Goal: Task Accomplishment & Management: Use online tool/utility

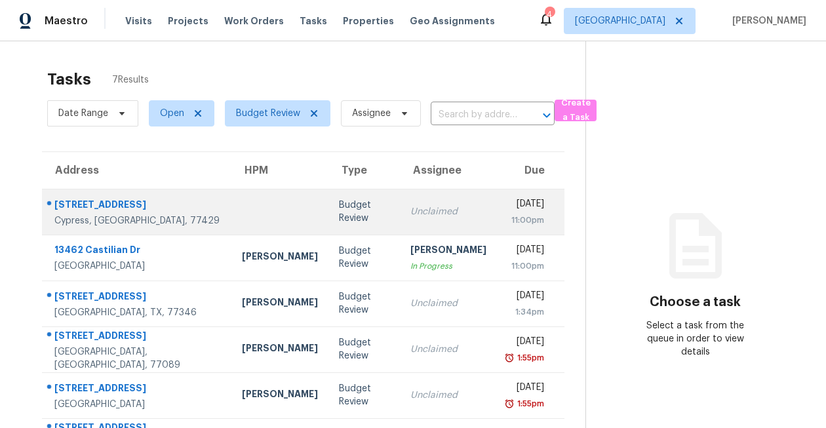
click at [103, 202] on div "13843 Rosetta Dr" at bounding box center [137, 206] width 166 height 16
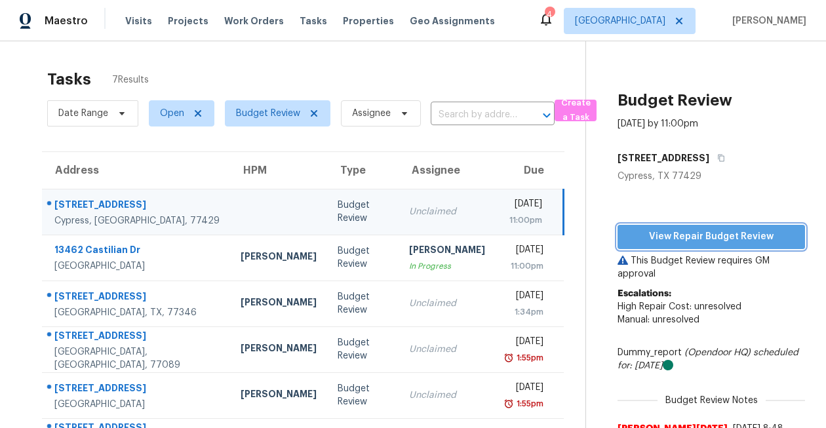
click at [657, 237] on span "View Repair Budget Review" at bounding box center [711, 237] width 166 height 16
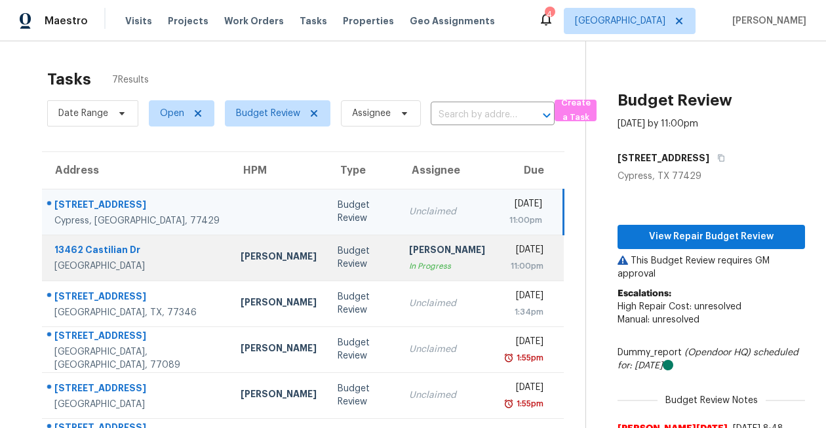
click at [119, 242] on td "13462 Castilian Dr Houston, TX, 77015" at bounding box center [136, 258] width 188 height 46
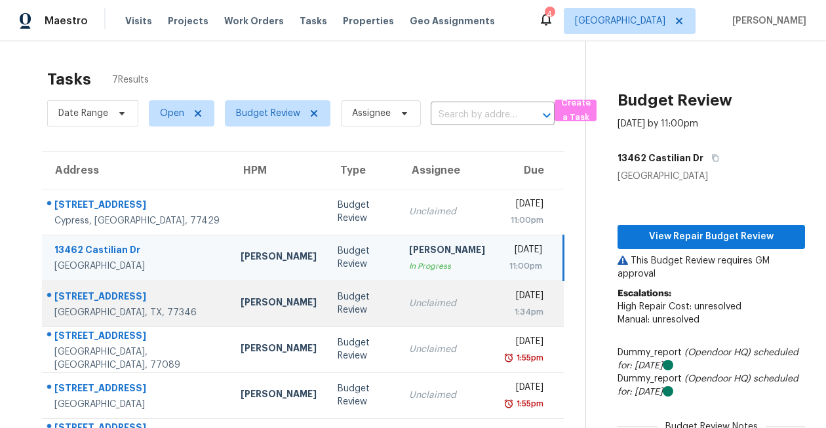
click at [138, 296] on div "8015 Trophy Place Dr" at bounding box center [136, 298] width 165 height 16
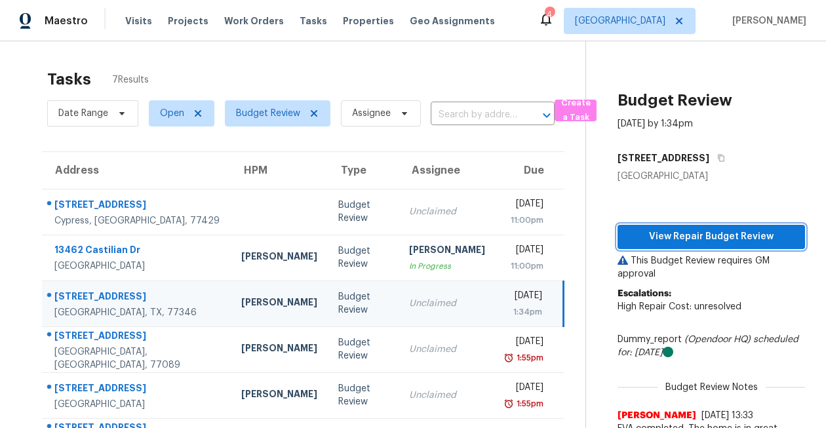
click at [669, 229] on span "View Repair Budget Review" at bounding box center [711, 237] width 166 height 16
click at [554, 9] on div "4" at bounding box center [549, 14] width 9 height 13
click at [551, 20] on icon at bounding box center [546, 19] width 10 height 13
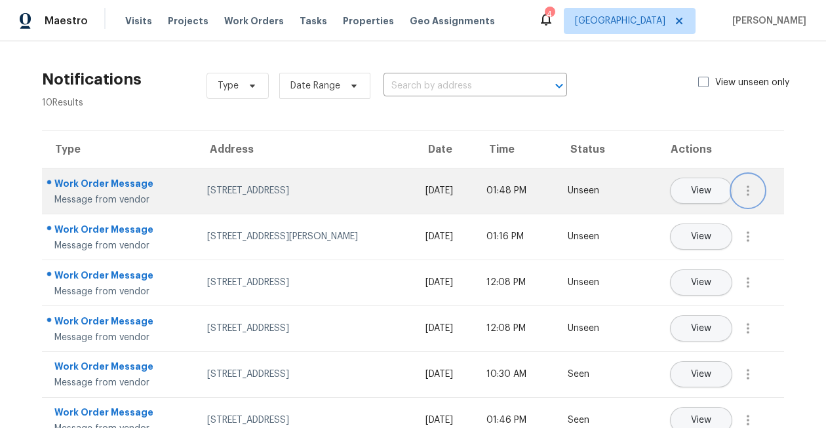
click at [744, 180] on button "button" at bounding box center [747, 190] width 31 height 31
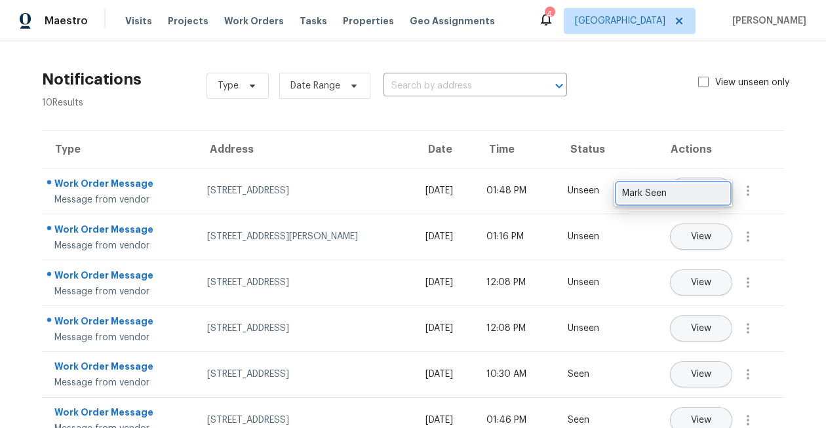
click at [712, 188] on div "Mark Seen" at bounding box center [673, 193] width 102 height 13
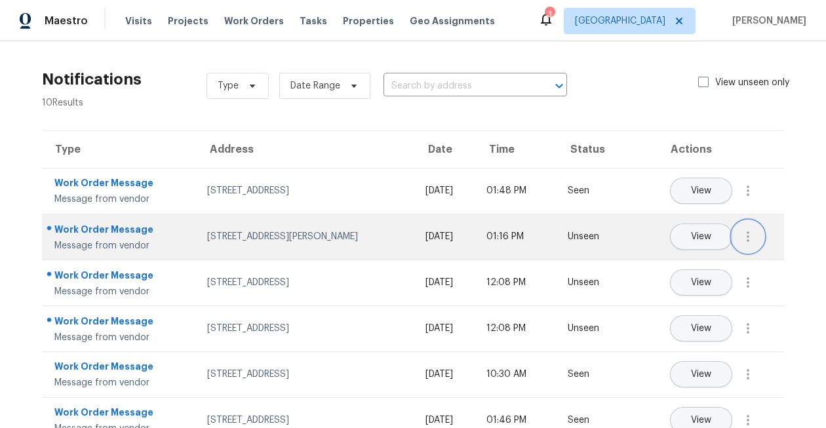
click at [753, 239] on icon "button" at bounding box center [748, 237] width 16 height 16
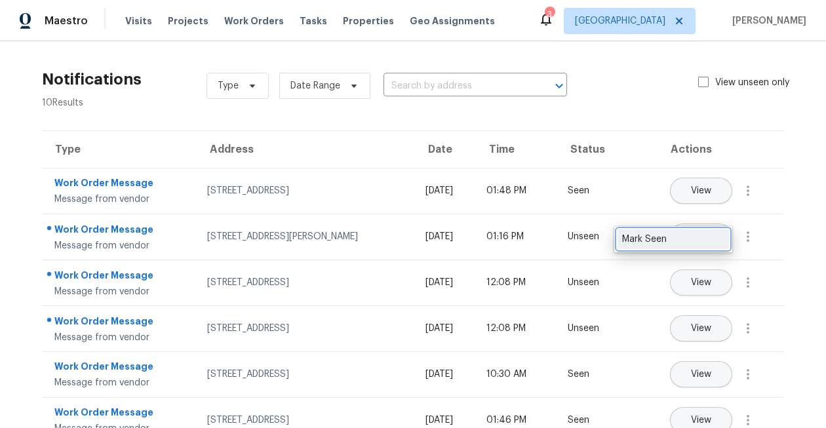
click at [728, 240] on link "Mark Seen" at bounding box center [672, 239] width 111 height 20
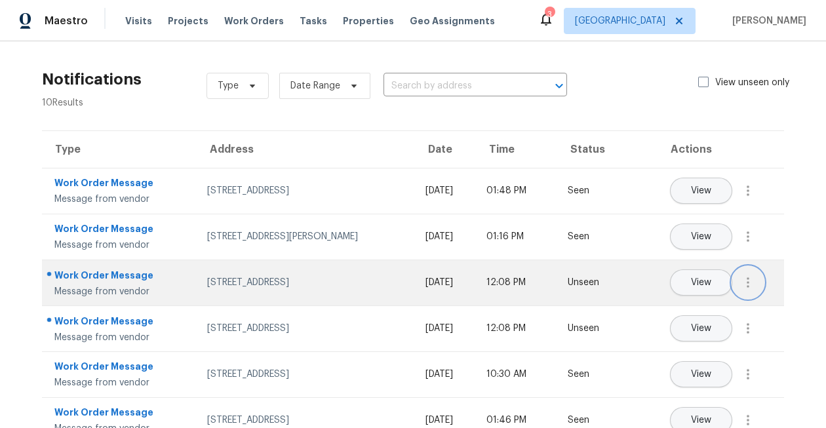
click at [753, 284] on icon "button" at bounding box center [748, 283] width 16 height 16
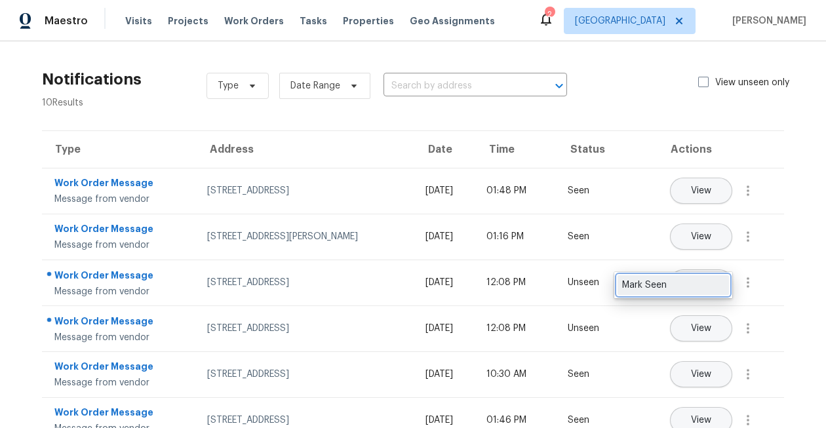
click at [722, 285] on div "Mark Seen" at bounding box center [673, 285] width 102 height 13
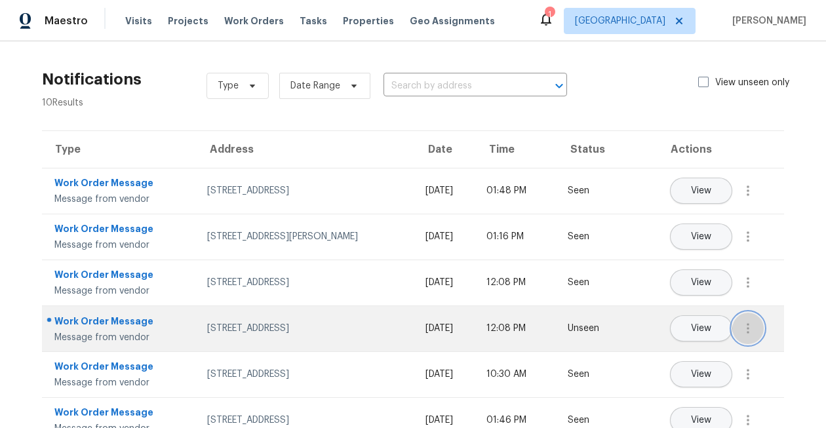
click at [747, 332] on icon "button" at bounding box center [748, 328] width 3 height 10
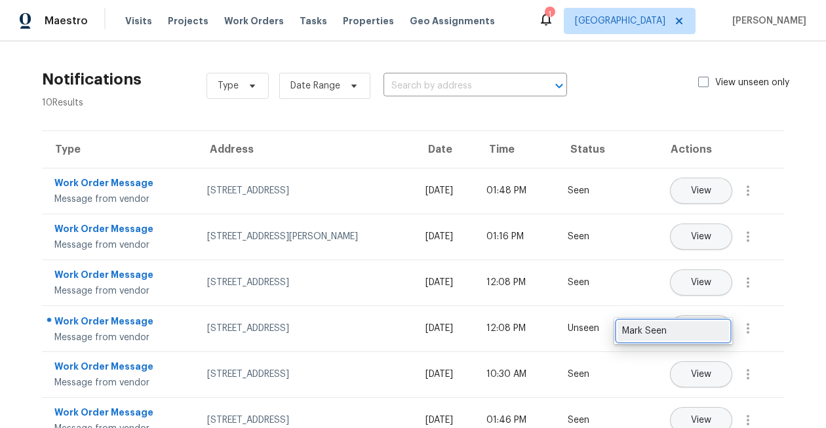
click at [706, 333] on div "Mark Seen" at bounding box center [673, 330] width 102 height 13
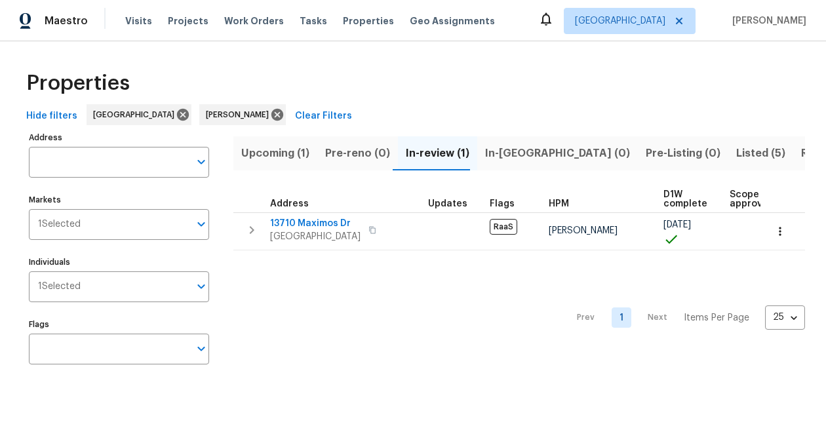
click at [736, 153] on span "Listed (5)" at bounding box center [760, 153] width 49 height 18
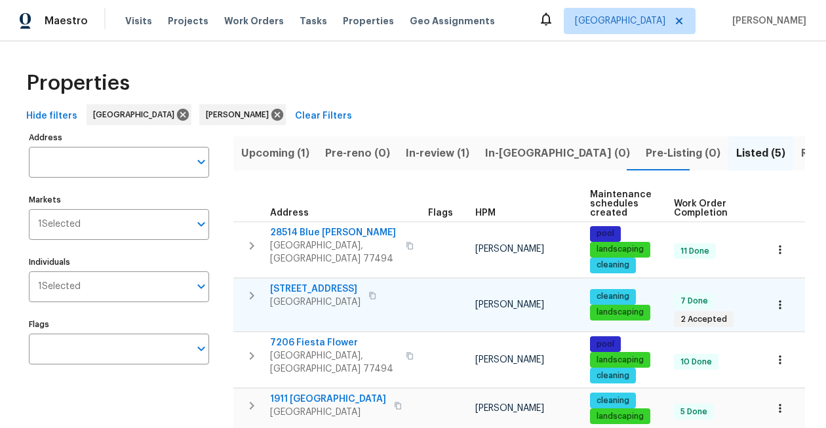
click at [341, 290] on span "3403 Satin Leaf Ln" at bounding box center [315, 288] width 90 height 13
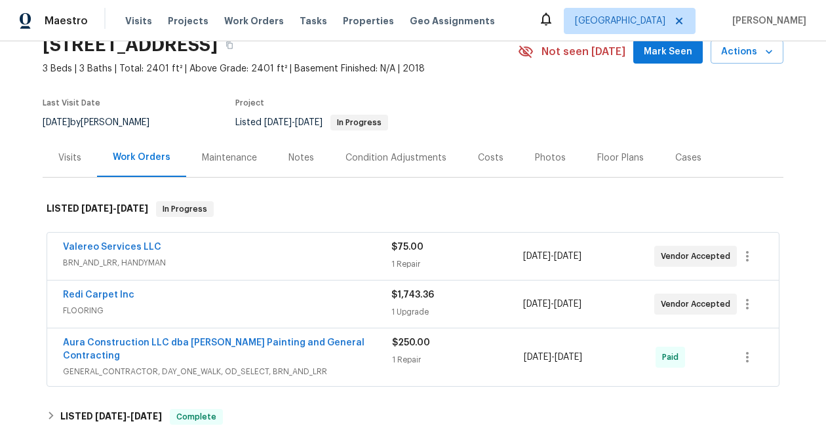
scroll to position [57, 0]
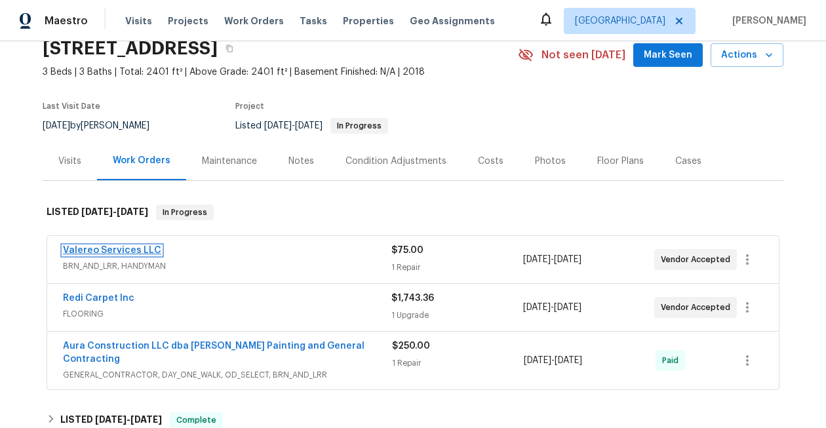
click at [136, 246] on link "Valereo Services LLC" at bounding box center [112, 250] width 98 height 9
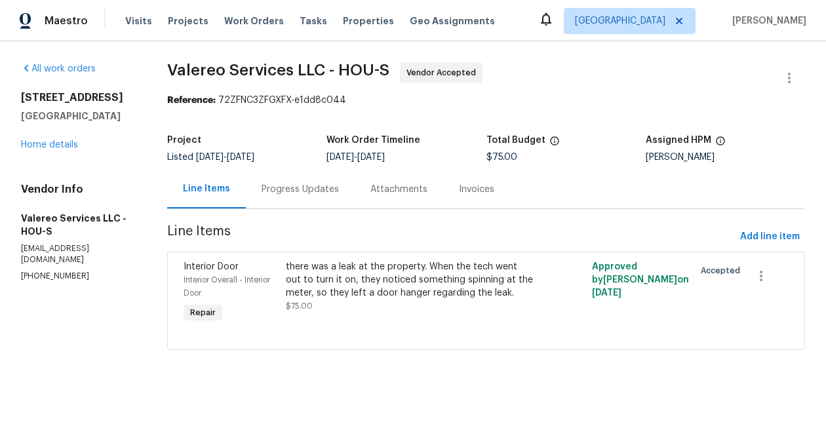
click at [305, 191] on div "Progress Updates" at bounding box center [300, 189] width 77 height 13
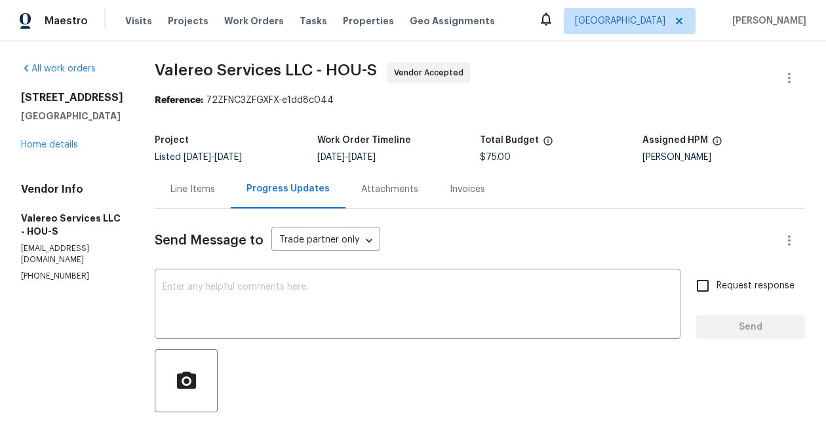
click at [187, 193] on div "Line Items" at bounding box center [192, 189] width 45 height 13
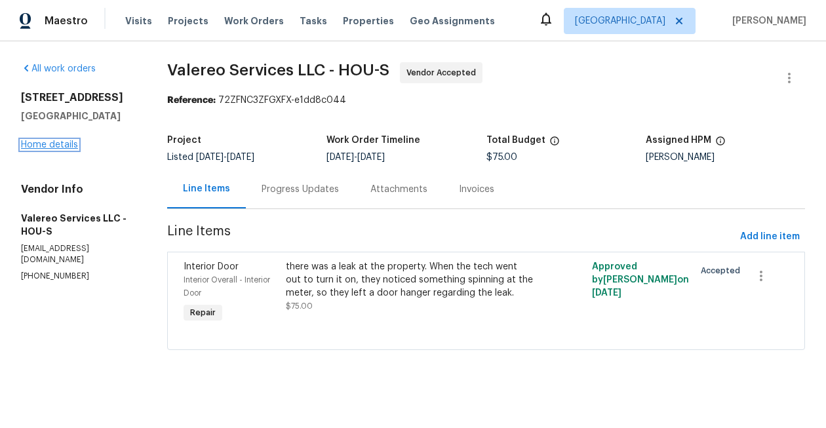
click at [66, 147] on link "Home details" at bounding box center [49, 144] width 57 height 9
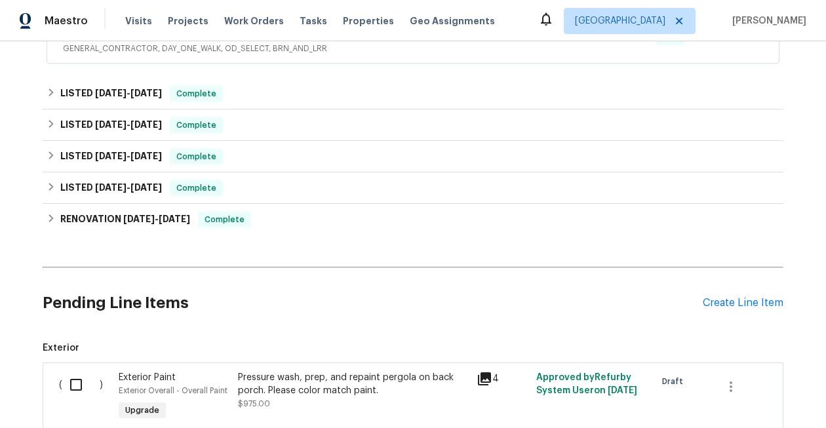
scroll to position [482, 0]
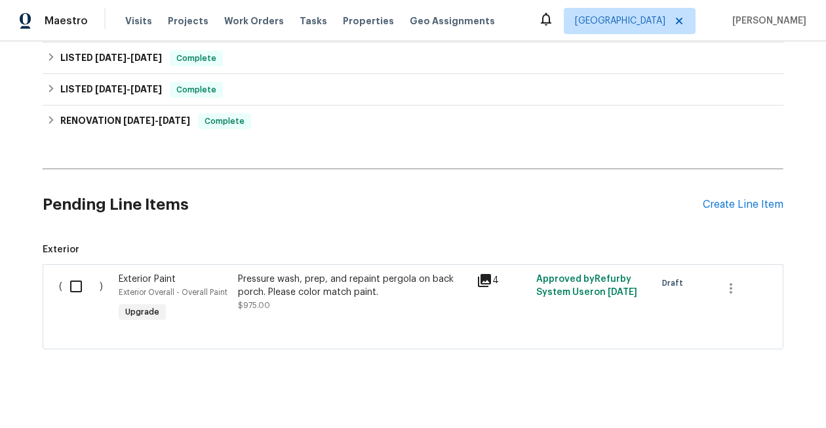
click at [74, 278] on input "checkbox" at bounding box center [80, 287] width 37 height 28
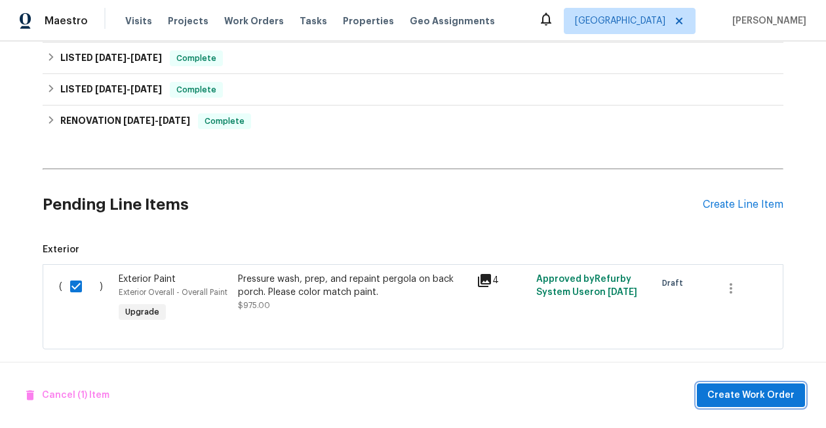
click at [731, 395] on span "Create Work Order" at bounding box center [750, 395] width 87 height 16
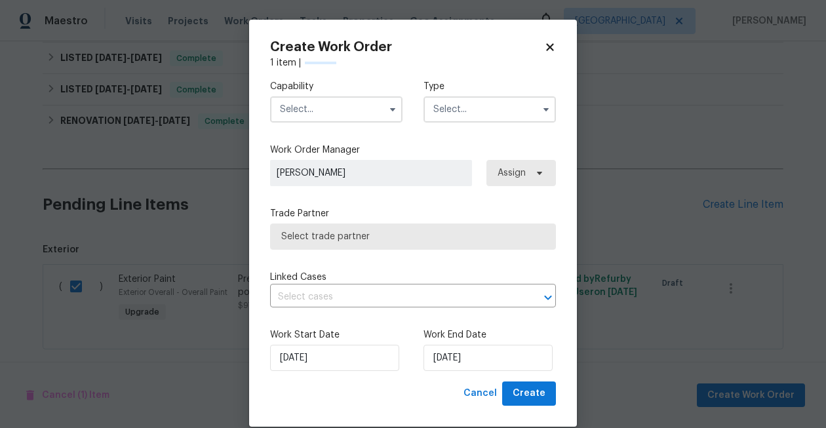
checkbox input "false"
click at [339, 108] on input "text" at bounding box center [336, 109] width 132 height 26
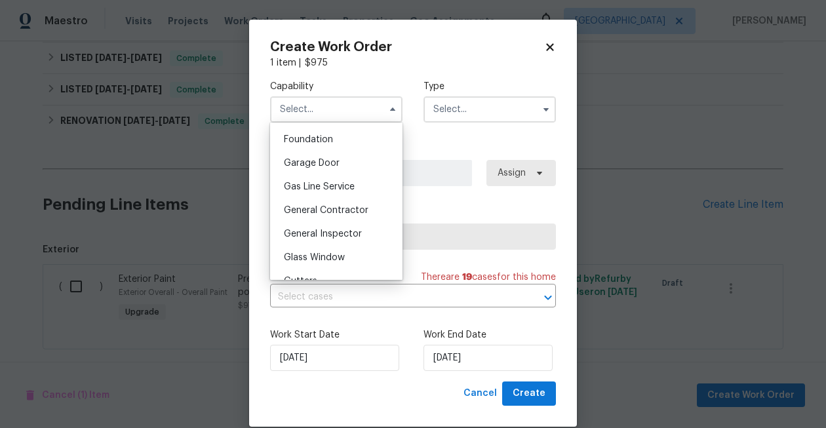
scroll to position [557, 0]
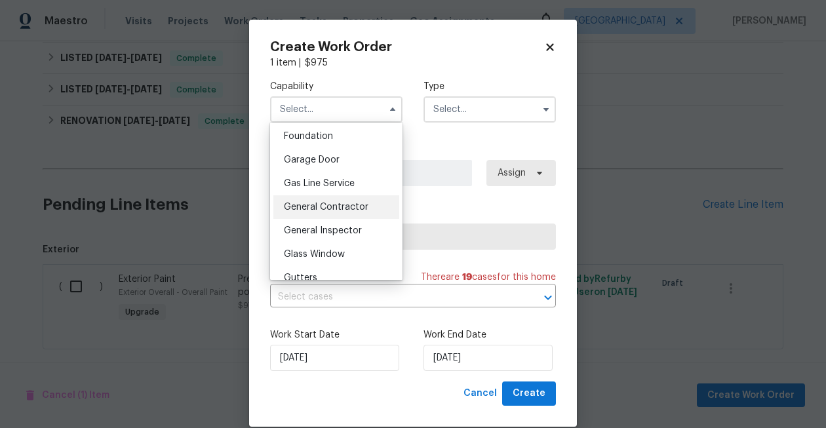
click at [336, 209] on span "General Contractor" at bounding box center [326, 207] width 85 height 9
type input "General Contractor"
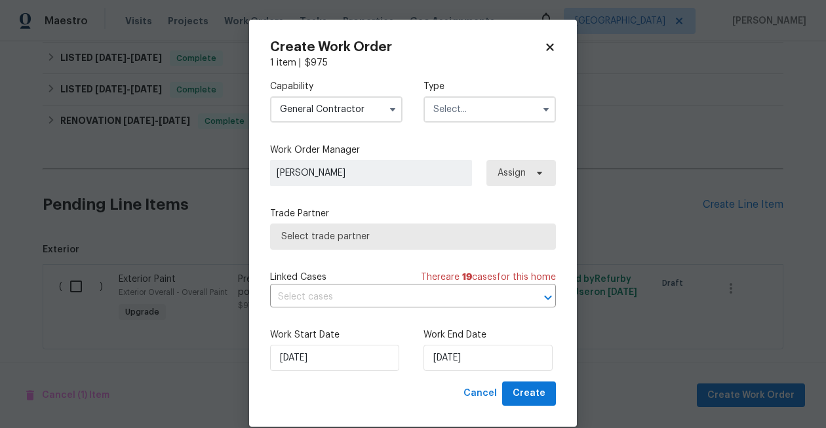
click at [474, 115] on input "text" at bounding box center [489, 109] width 132 height 26
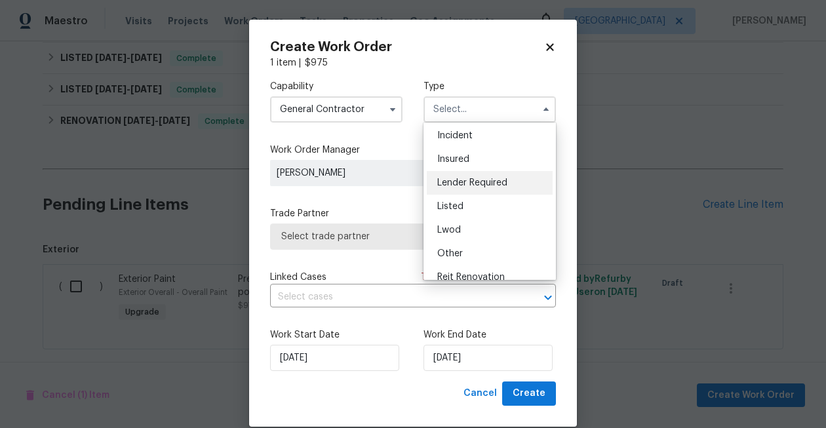
scroll to position [52, 0]
click at [471, 205] on div "Listed" at bounding box center [490, 203] width 126 height 24
type input "Listed"
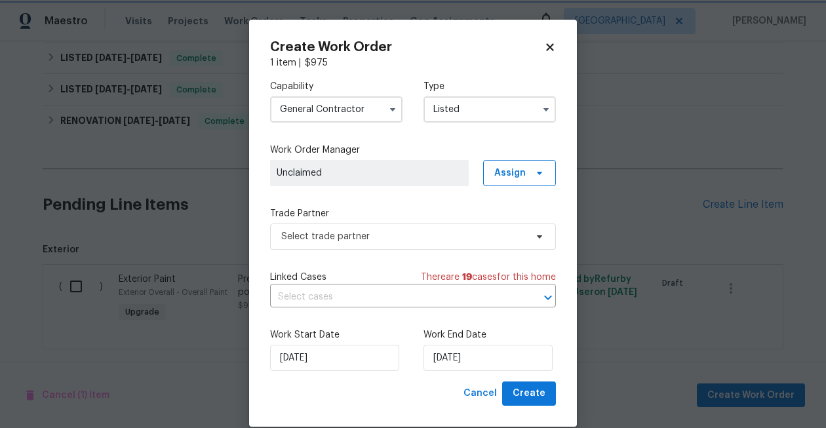
scroll to position [0, 0]
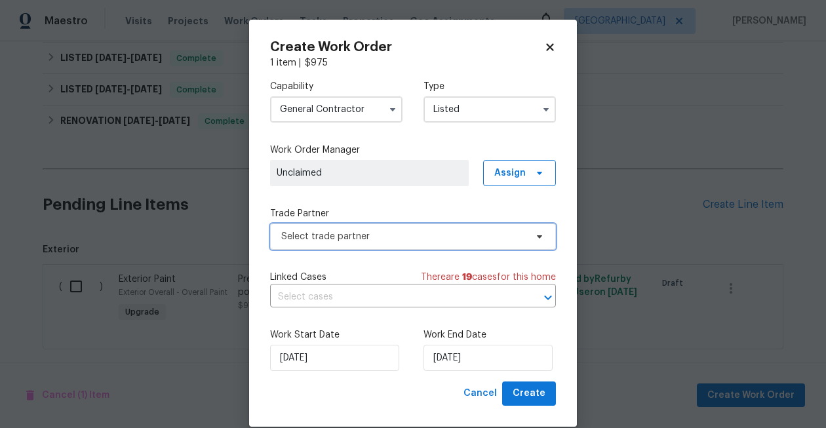
click at [357, 237] on span "Select trade partner" at bounding box center [403, 236] width 244 height 13
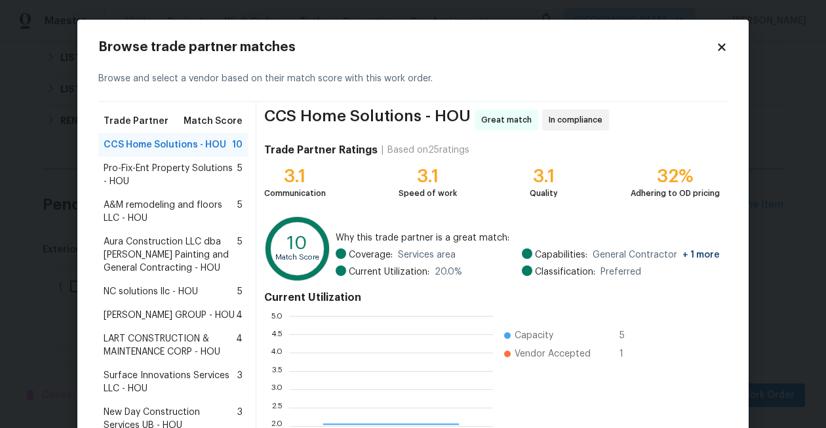
scroll to position [184, 204]
click at [220, 173] on span "Pro-Fix-Ent Property Solutions - HOU" at bounding box center [171, 175] width 134 height 26
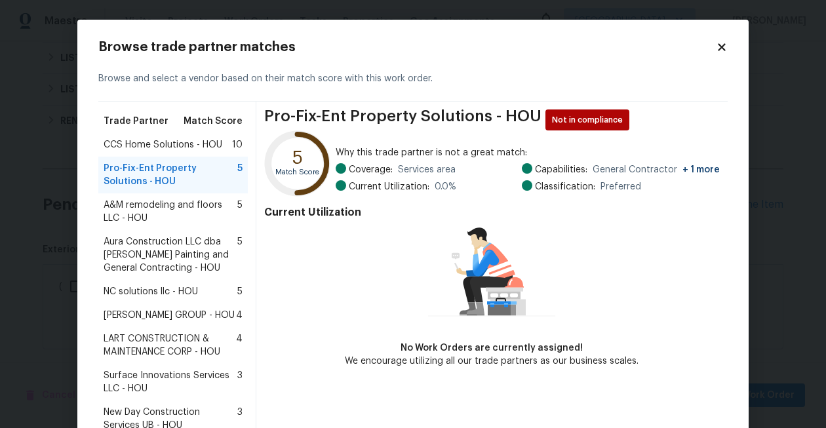
click at [195, 252] on span "Aura Construction LLC dba Logan's Painting and General Contracting - HOU" at bounding box center [171, 254] width 134 height 39
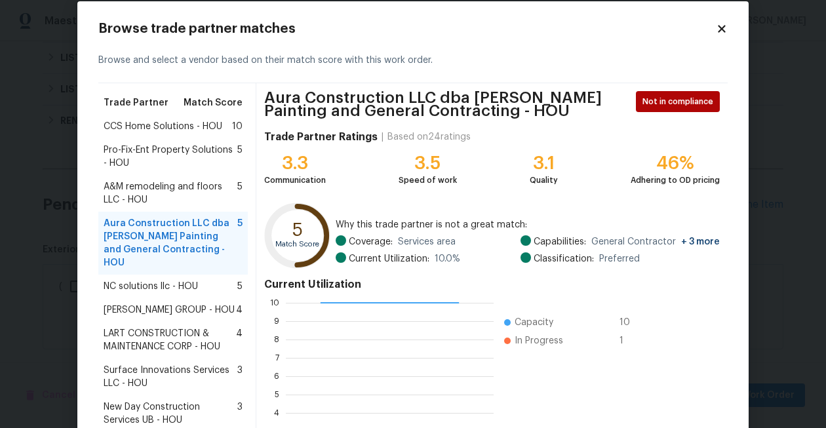
scroll to position [12, 0]
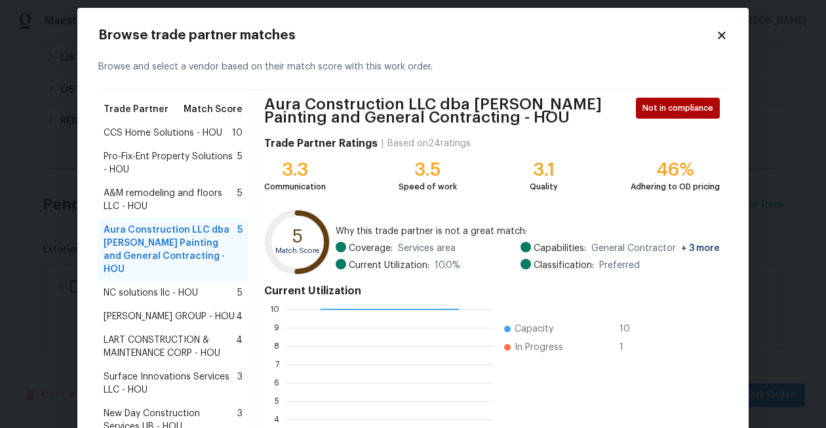
click at [178, 138] on span "CCS Home Solutions - HOU" at bounding box center [163, 133] width 119 height 13
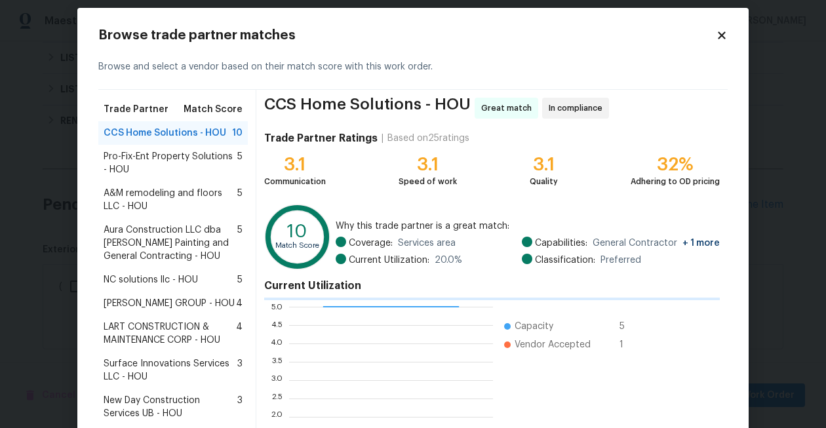
scroll to position [1, 1]
click at [720, 35] on icon at bounding box center [721, 34] width 7 height 7
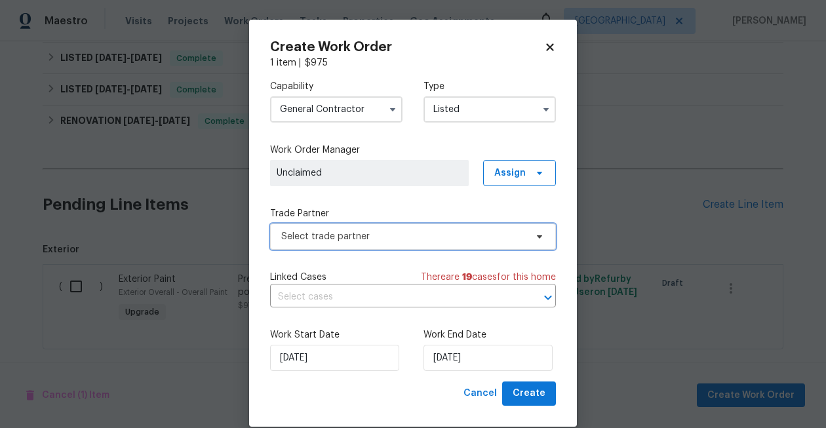
scroll to position [0, 0]
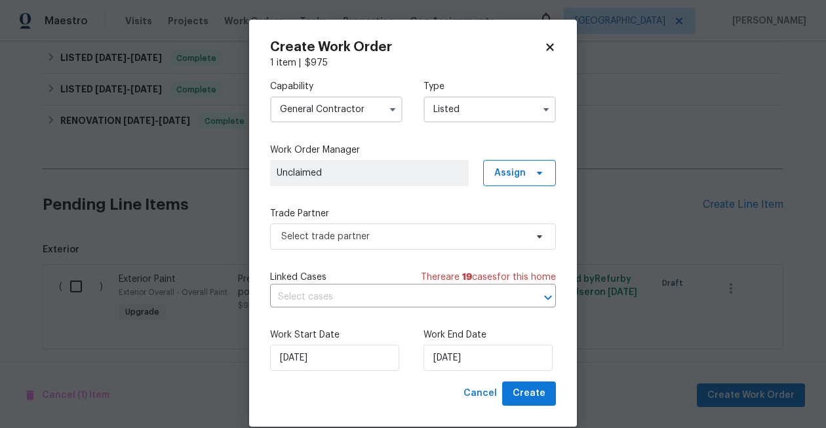
click at [555, 51] on icon at bounding box center [550, 47] width 12 height 12
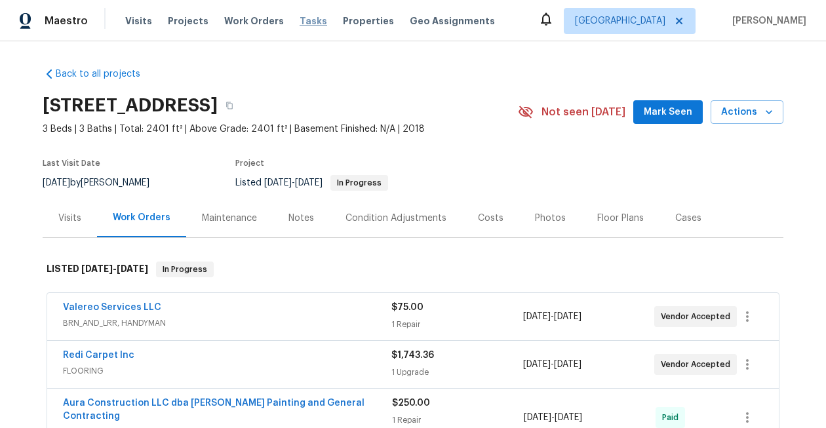
click at [300, 22] on span "Tasks" at bounding box center [314, 20] width 28 height 9
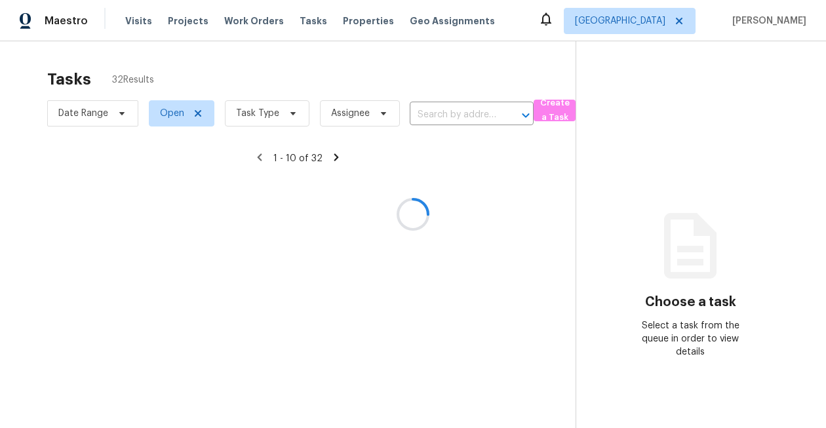
click at [265, 112] on div at bounding box center [413, 214] width 826 height 428
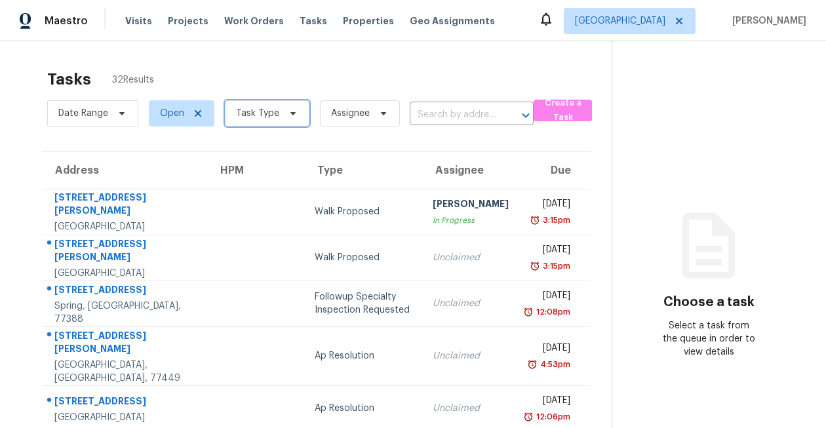
click at [265, 112] on span "Task Type" at bounding box center [257, 113] width 43 height 13
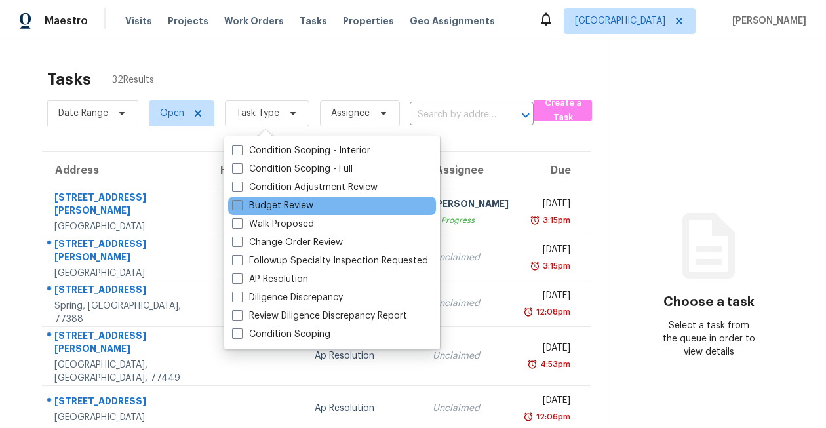
click at [264, 203] on label "Budget Review" at bounding box center [272, 205] width 81 height 13
click at [241, 203] on input "Budget Review" at bounding box center [236, 203] width 9 height 9
checkbox input "true"
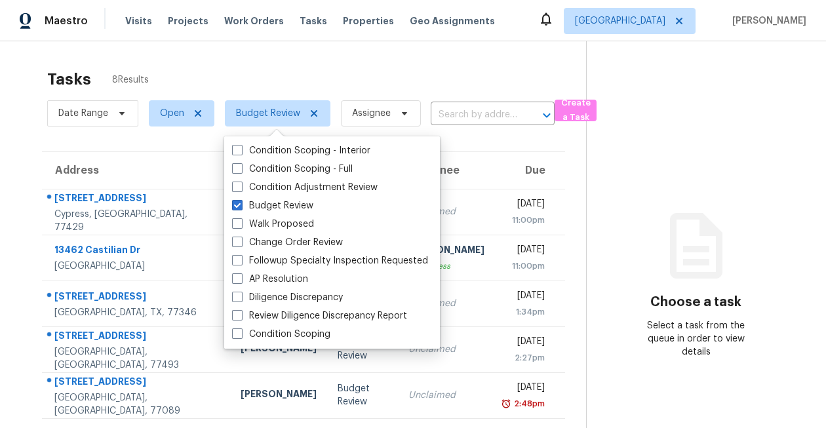
click at [288, 78] on div "Tasks 8 Results" at bounding box center [316, 79] width 539 height 34
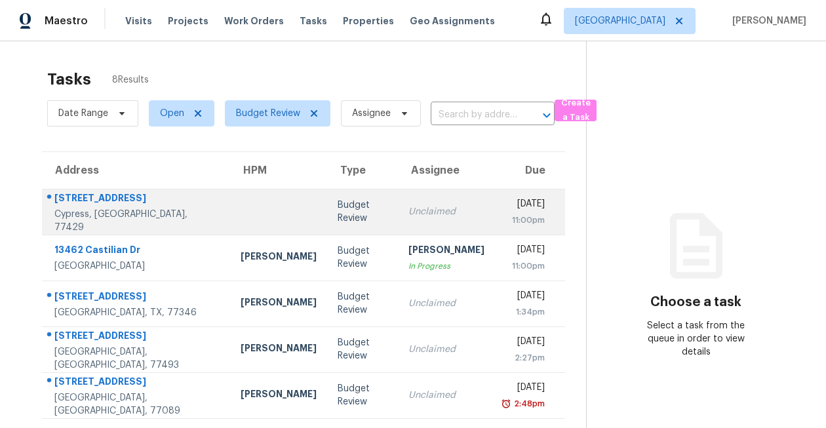
click at [107, 217] on div "Cypress, TX, 77429" at bounding box center [136, 221] width 165 height 26
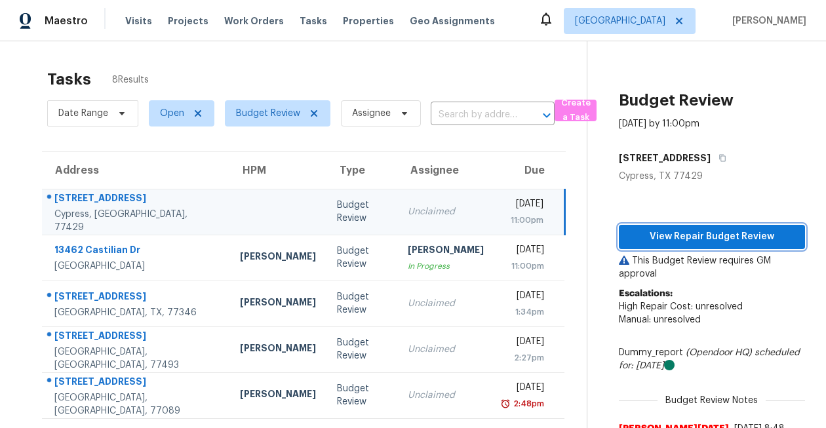
click at [695, 229] on span "View Repair Budget Review" at bounding box center [711, 237] width 165 height 16
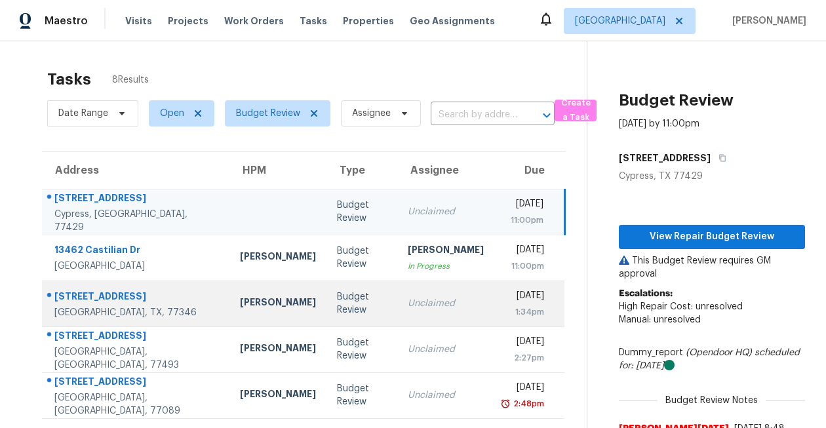
click at [103, 300] on div "8015 Trophy Place Dr" at bounding box center [136, 298] width 165 height 16
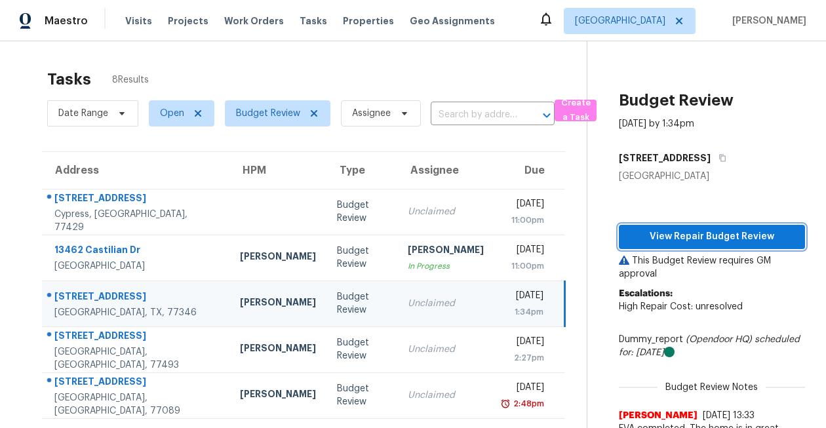
click at [676, 241] on span "View Repair Budget Review" at bounding box center [711, 237] width 165 height 16
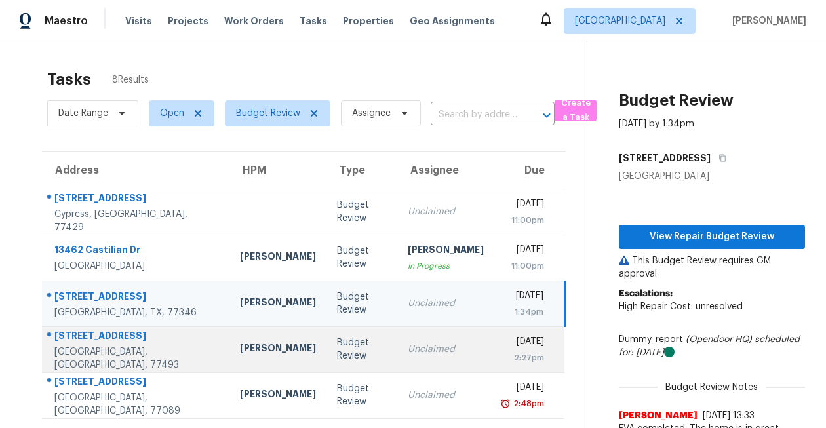
click at [121, 345] on div "2516 Village Circle Dr" at bounding box center [136, 337] width 165 height 16
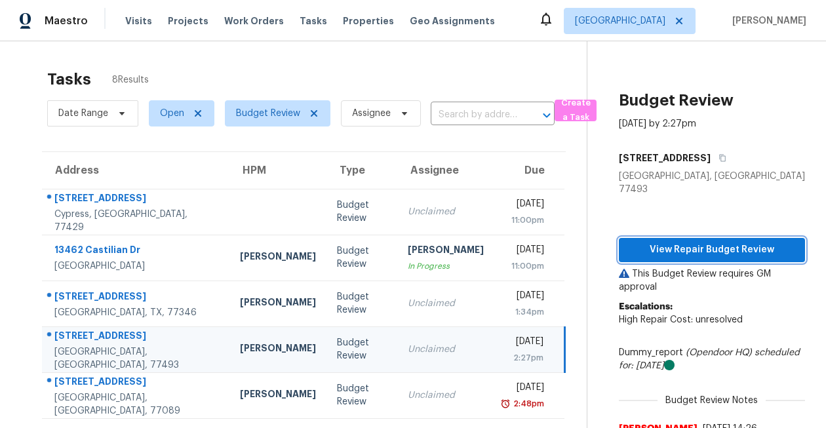
click at [699, 242] on span "View Repair Budget Review" at bounding box center [711, 250] width 165 height 16
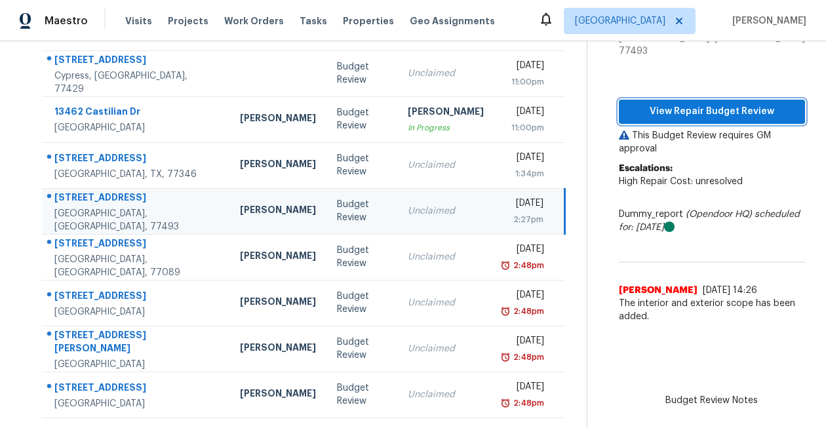
scroll to position [138, 0]
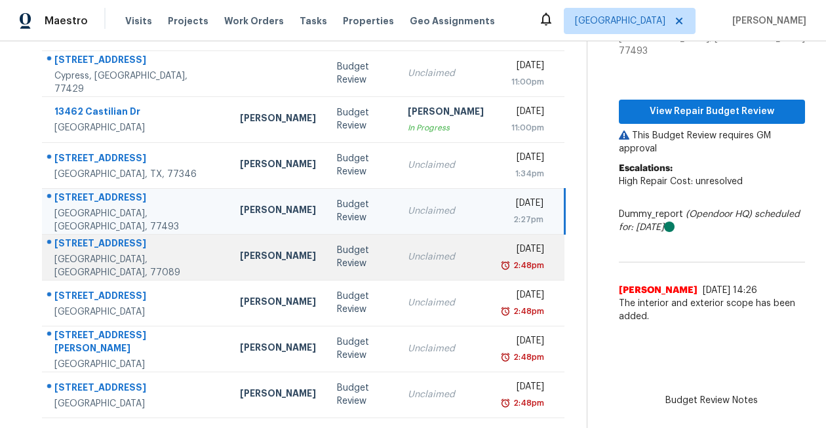
click at [119, 248] on div "11427 Meadow Joy Dr" at bounding box center [136, 245] width 165 height 16
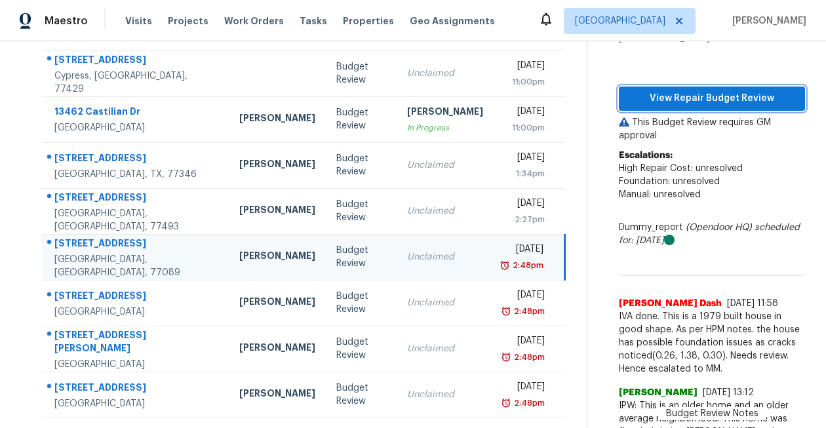
click at [699, 107] on span "View Repair Budget Review" at bounding box center [711, 98] width 165 height 16
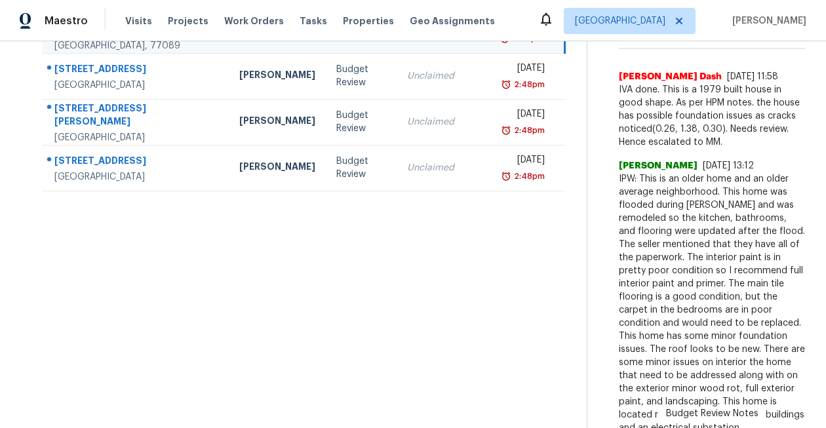
scroll to position [0, 0]
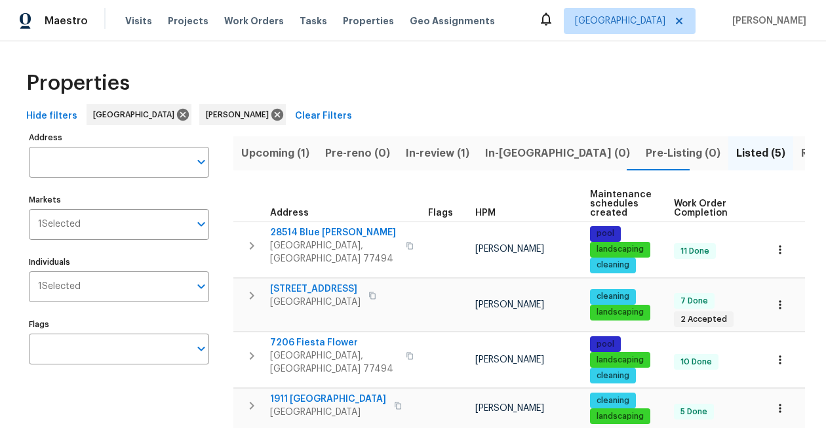
click at [438, 147] on span "In-review (1)" at bounding box center [438, 153] width 64 height 18
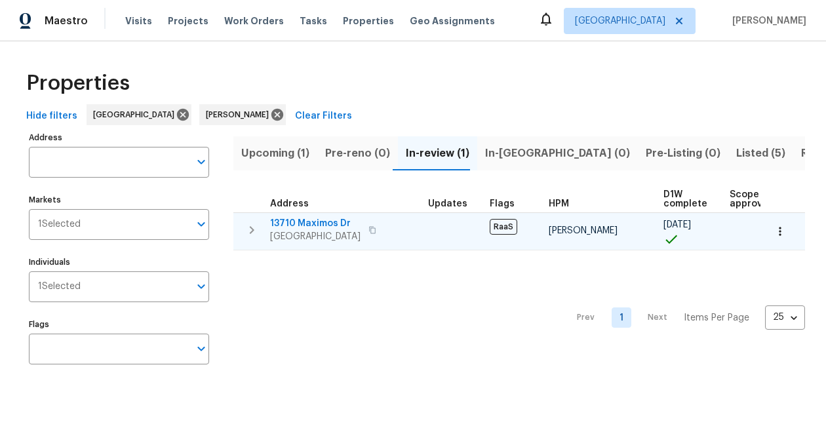
click at [303, 224] on span "13710 Maximos Dr" at bounding box center [315, 223] width 90 height 13
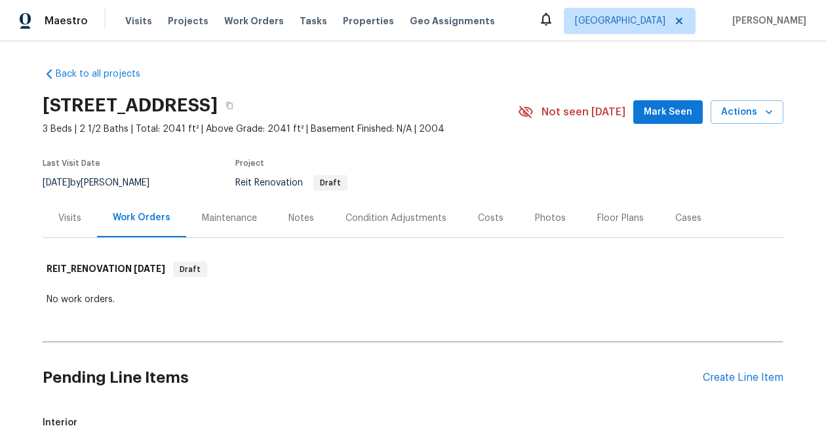
click at [298, 212] on div "Notes" at bounding box center [301, 218] width 26 height 13
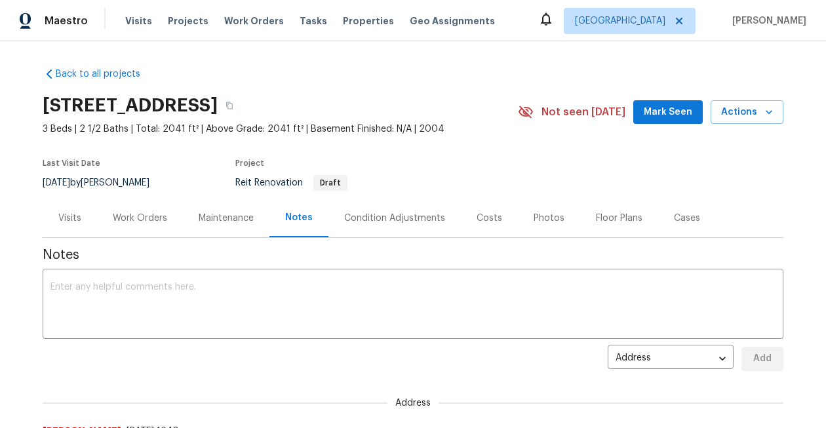
click at [153, 214] on div "Work Orders" at bounding box center [140, 218] width 54 height 13
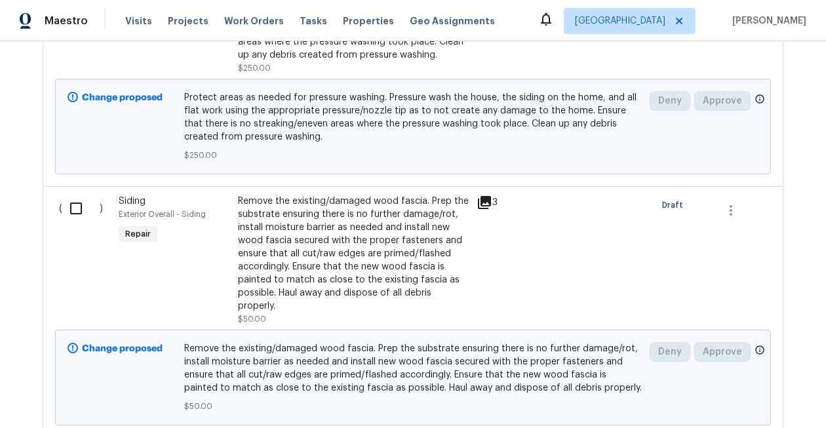
scroll to position [4743, 0]
